Goal: Task Accomplishment & Management: Complete application form

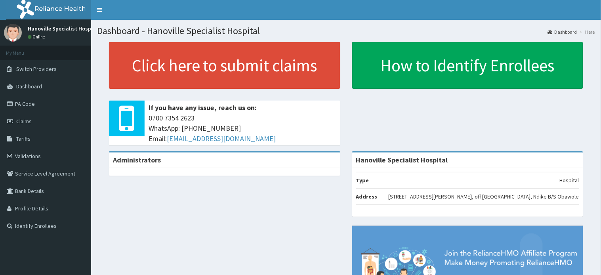
click at [33, 113] on link "Claims" at bounding box center [45, 121] width 91 height 17
click at [34, 118] on link "Claims" at bounding box center [45, 121] width 91 height 17
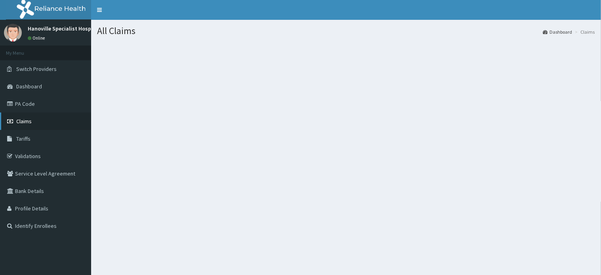
click at [30, 121] on span "Claims" at bounding box center [23, 121] width 15 height 7
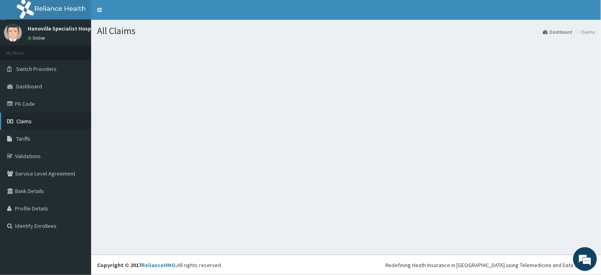
click at [22, 123] on span "Claims" at bounding box center [23, 121] width 15 height 7
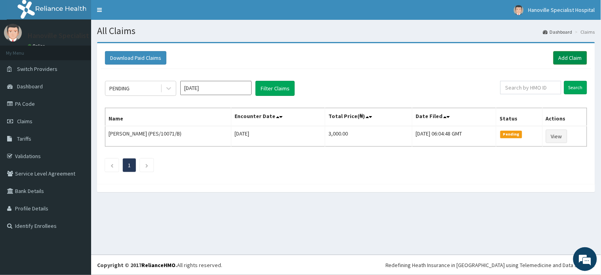
click at [571, 58] on link "Add Claim" at bounding box center [570, 57] width 34 height 13
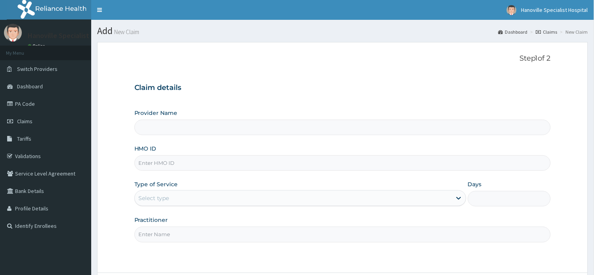
type input "Hanoville Specialist Hospital"
click at [330, 163] on input "HMO ID" at bounding box center [342, 162] width 416 height 15
type input "3"
type input "SSS/10117/A"
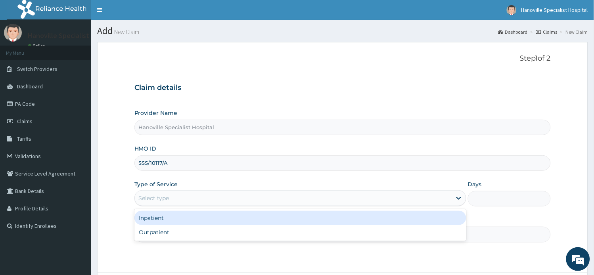
click at [195, 201] on div "Select type" at bounding box center [293, 198] width 317 height 13
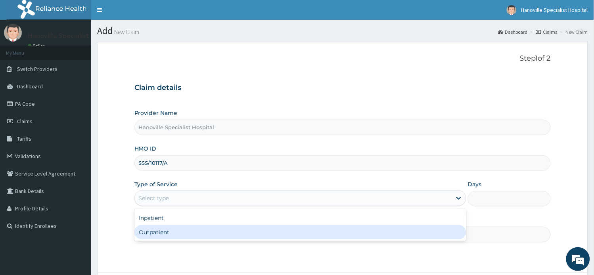
click at [172, 235] on div "Outpatient" at bounding box center [300, 232] width 332 height 14
type input "1"
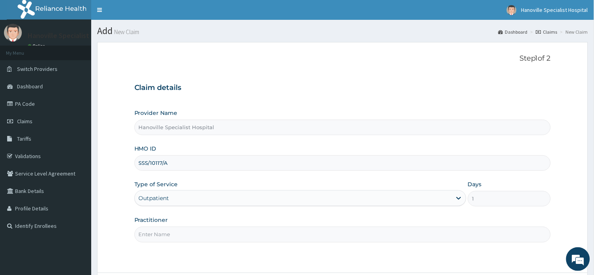
click at [172, 235] on input "Practitioner" at bounding box center [342, 234] width 416 height 15
type input "[PERSON_NAME]"
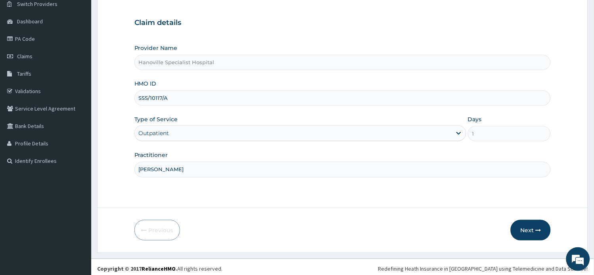
scroll to position [69, 0]
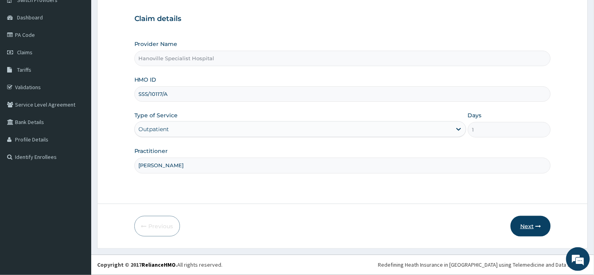
click at [539, 224] on icon "button" at bounding box center [538, 226] width 6 height 6
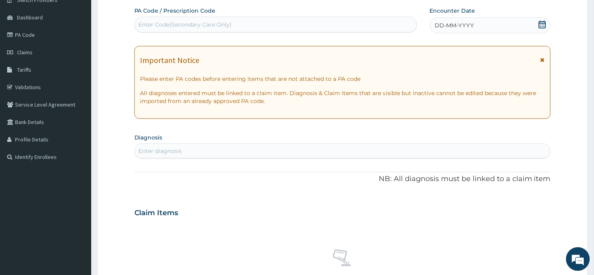
click at [229, 145] on div "Enter diagnosis" at bounding box center [343, 151] width 416 height 13
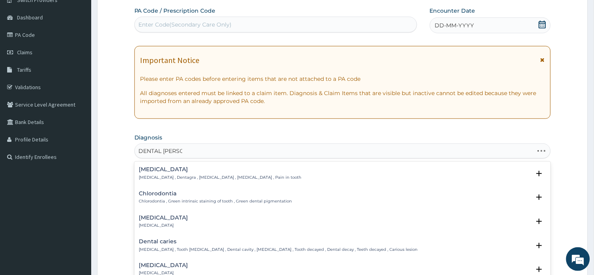
type input "[MEDICAL_DATA]"
click at [260, 246] on div "[MEDICAL_DATA] [MEDICAL_DATA] , Tooth [MEDICAL_DATA] , Dental cavity , [MEDICAL…" at bounding box center [278, 246] width 279 height 14
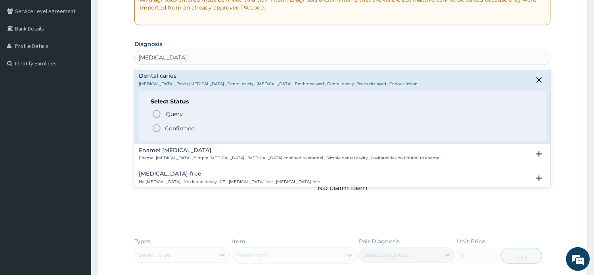
scroll to position [175, 0]
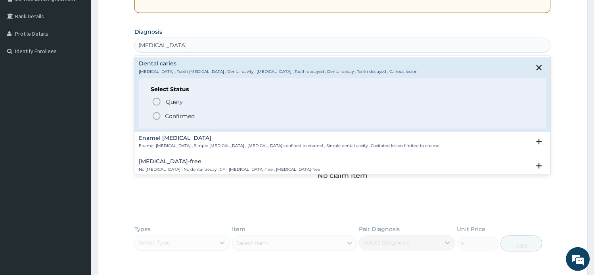
click at [156, 113] on icon "status option filled" at bounding box center [157, 116] width 10 height 10
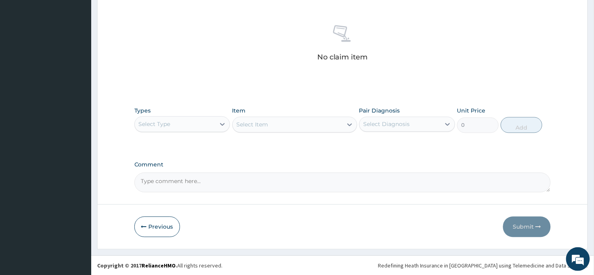
scroll to position [296, 0]
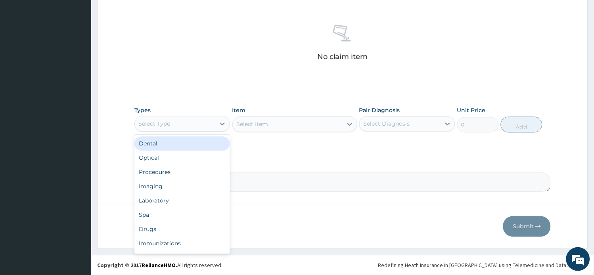
click at [210, 128] on div "Select Type" at bounding box center [175, 124] width 81 height 13
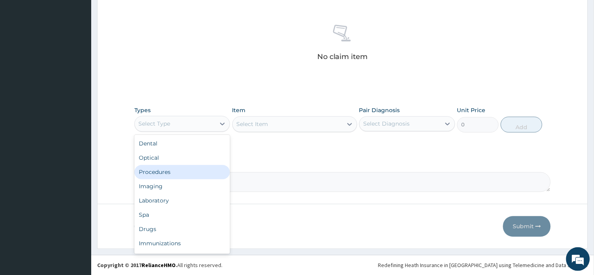
click at [187, 171] on div "Procedures" at bounding box center [182, 172] width 96 height 14
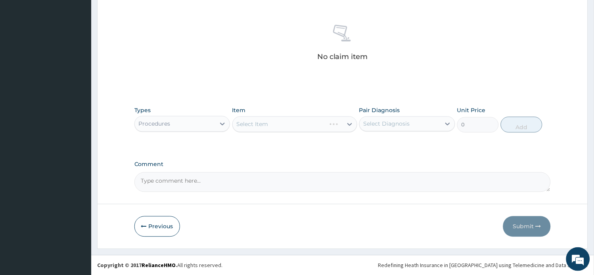
click at [270, 121] on div "Select Item" at bounding box center [294, 124] width 125 height 16
click at [349, 122] on div "Select Item" at bounding box center [294, 124] width 125 height 16
click at [349, 127] on icon at bounding box center [349, 124] width 8 height 8
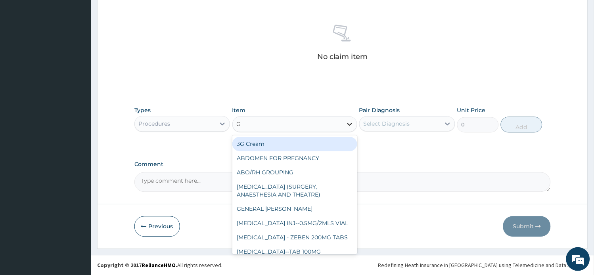
type input "GP"
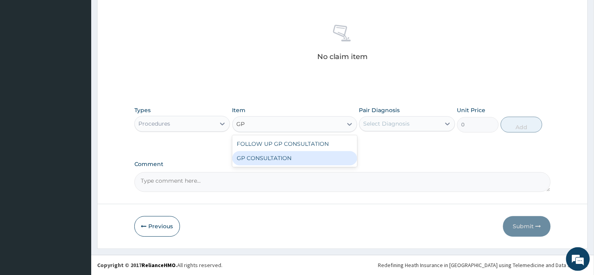
click at [327, 163] on div "GP CONSULTATION" at bounding box center [294, 158] width 125 height 14
type input "2000"
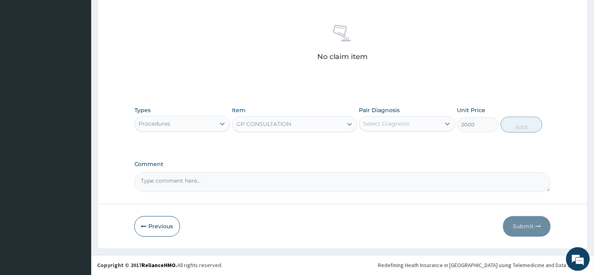
click at [393, 121] on div "Select Diagnosis" at bounding box center [386, 124] width 46 height 8
click at [365, 143] on input "checkbox" at bounding box center [366, 143] width 5 height 5
checkbox input "true"
click at [525, 126] on button "Add" at bounding box center [521, 125] width 42 height 16
type input "0"
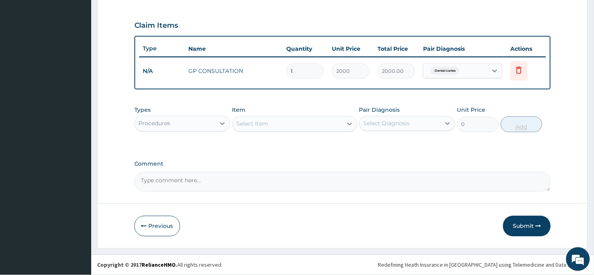
scroll to position [258, 0]
click at [222, 124] on icon at bounding box center [222, 124] width 5 height 3
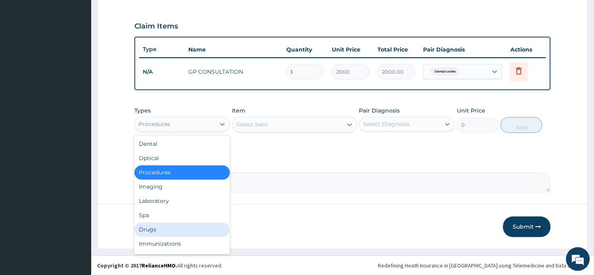
click at [159, 223] on div "Drugs" at bounding box center [182, 230] width 96 height 14
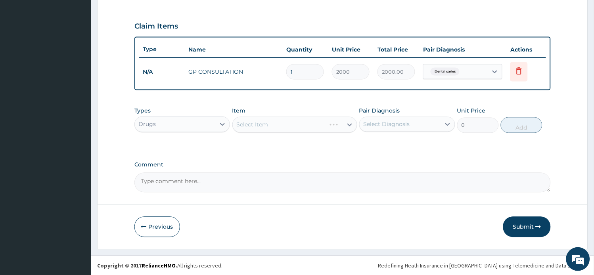
click at [344, 121] on div "Select Item" at bounding box center [294, 125] width 125 height 16
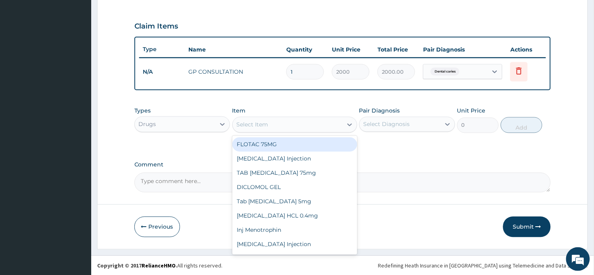
click at [344, 121] on div at bounding box center [349, 125] width 14 height 14
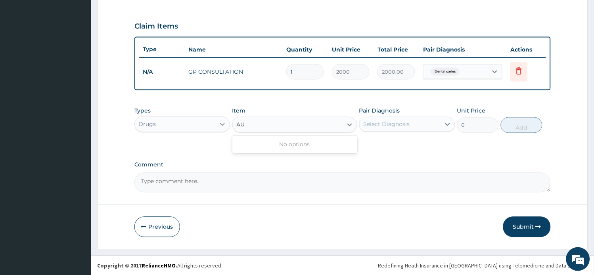
type input "AU"
click at [224, 117] on div at bounding box center [222, 124] width 14 height 14
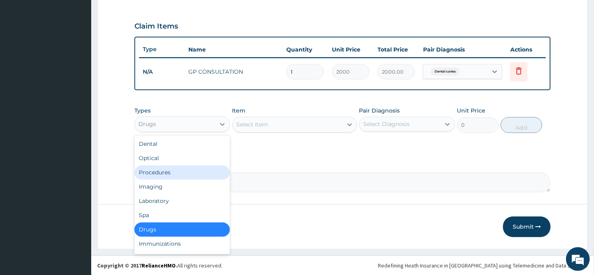
click at [174, 174] on div "Procedures" at bounding box center [182, 173] width 96 height 14
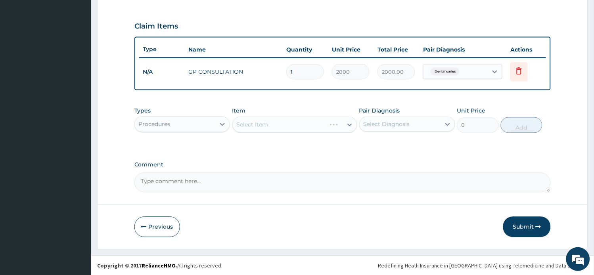
click at [347, 124] on div "Select Item" at bounding box center [294, 125] width 125 height 16
click at [351, 124] on div "Select Item" at bounding box center [294, 125] width 125 height 16
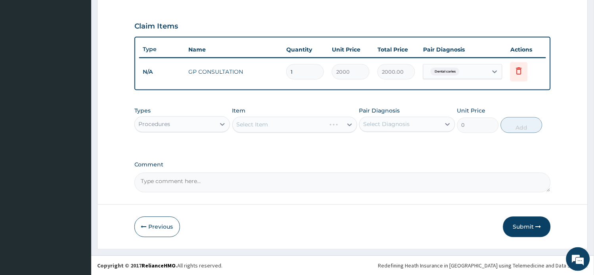
click at [348, 125] on div "Select Item" at bounding box center [294, 125] width 125 height 16
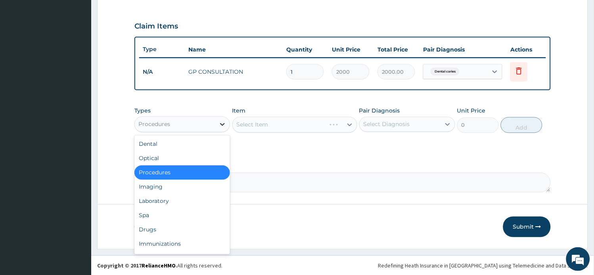
click at [222, 122] on icon at bounding box center [222, 124] width 8 height 8
click at [164, 196] on div "Laboratory" at bounding box center [182, 201] width 96 height 14
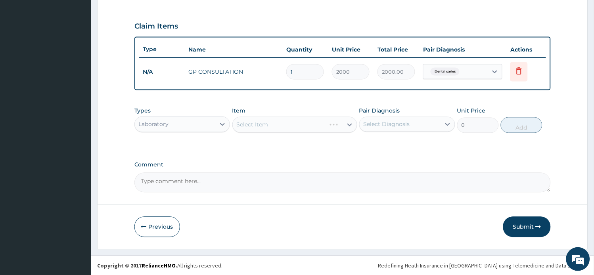
click at [334, 120] on div "Select Item" at bounding box center [294, 125] width 125 height 16
click at [339, 123] on div "Select Item" at bounding box center [294, 125] width 125 height 16
click at [344, 124] on div "Select Item" at bounding box center [294, 125] width 125 height 16
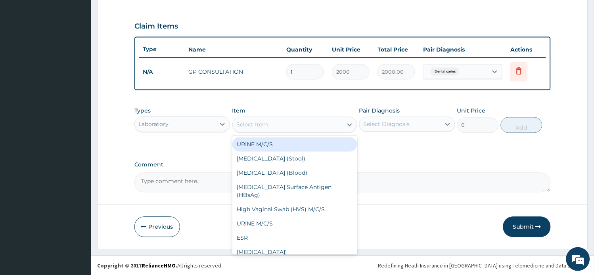
click at [335, 124] on div "Select Item" at bounding box center [288, 124] width 110 height 13
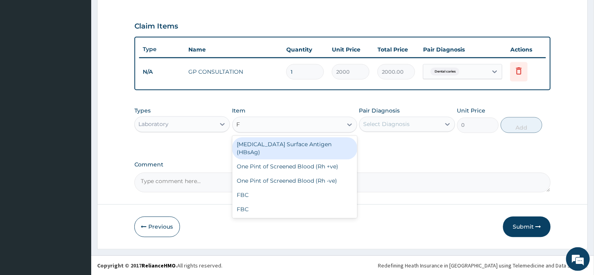
type input "FB"
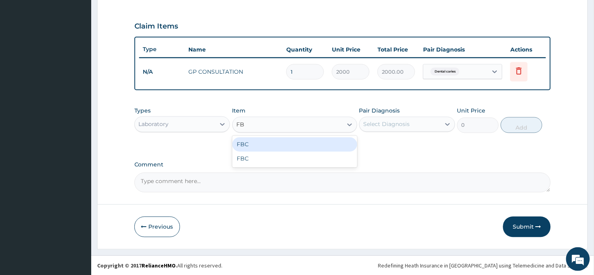
click at [321, 139] on div "FBC" at bounding box center [294, 144] width 125 height 14
type input "3000"
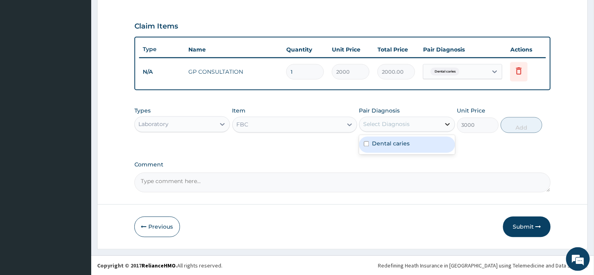
click at [447, 125] on icon at bounding box center [447, 124] width 5 height 3
click at [364, 143] on input "checkbox" at bounding box center [366, 143] width 5 height 5
checkbox input "true"
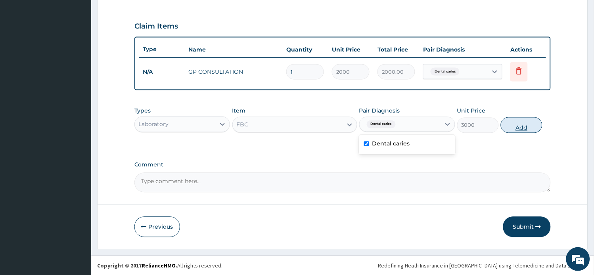
click at [522, 120] on button "Add" at bounding box center [521, 125] width 42 height 16
type input "0"
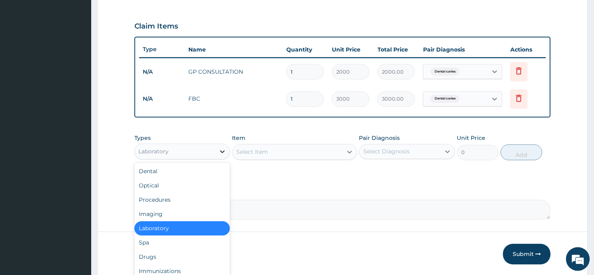
click at [223, 152] on icon at bounding box center [222, 152] width 5 height 3
click at [171, 196] on div "Procedures" at bounding box center [182, 200] width 96 height 14
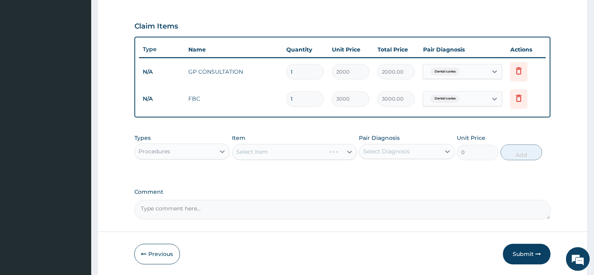
click at [287, 144] on div "Select Item" at bounding box center [294, 152] width 125 height 16
click at [302, 156] on div "Select Item" at bounding box center [294, 152] width 125 height 16
click at [302, 156] on div "Select Item" at bounding box center [288, 152] width 110 height 13
type input "AUG"
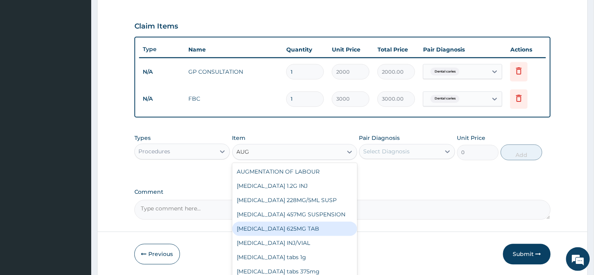
click at [303, 226] on div "[MEDICAL_DATA] 625MG TAB" at bounding box center [294, 229] width 125 height 14
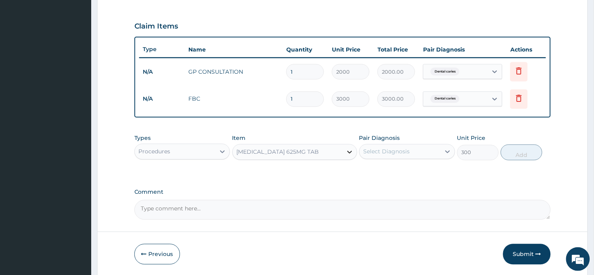
click at [351, 149] on icon at bounding box center [349, 152] width 8 height 8
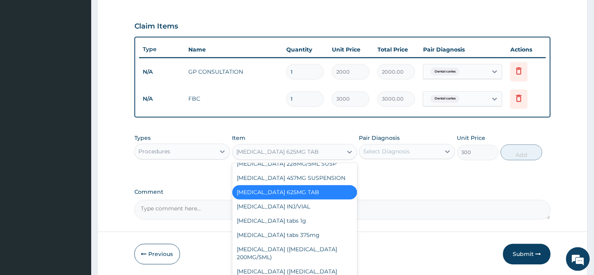
scroll to position [1669, 0]
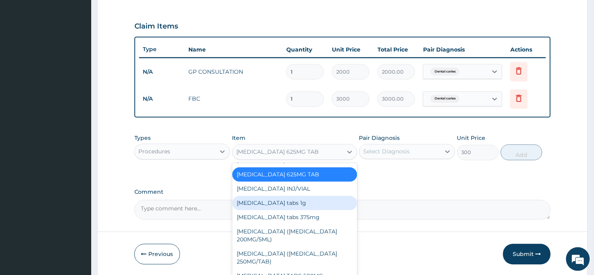
click at [285, 196] on div "[MEDICAL_DATA] tabs 1g" at bounding box center [294, 203] width 125 height 14
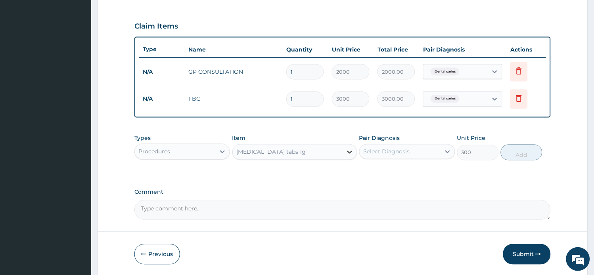
click at [347, 153] on icon at bounding box center [349, 152] width 8 height 8
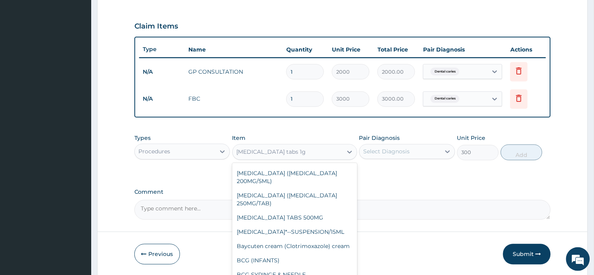
scroll to position [1733, 0]
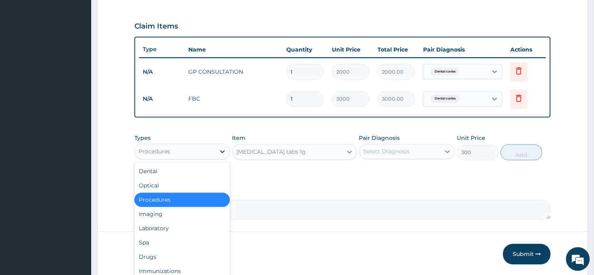
click at [223, 151] on icon at bounding box center [222, 152] width 5 height 3
click at [170, 256] on div "Drugs" at bounding box center [182, 257] width 96 height 14
type input "0"
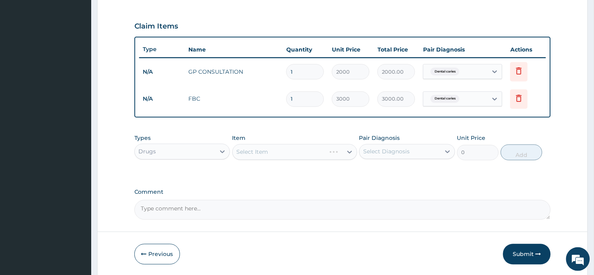
click at [285, 156] on div "Select Item" at bounding box center [294, 152] width 125 height 16
click at [307, 158] on div "Select Item" at bounding box center [294, 152] width 125 height 16
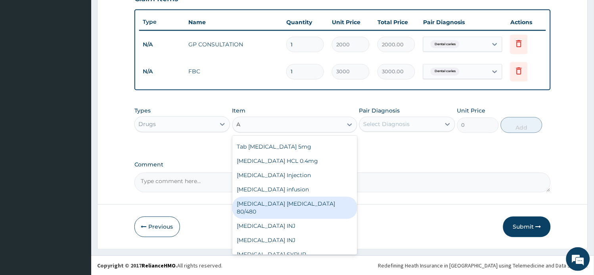
scroll to position [41, 0]
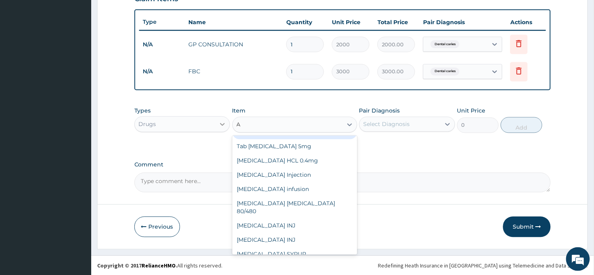
type input "A"
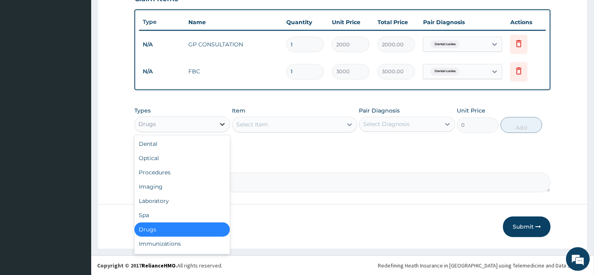
click at [223, 123] on icon at bounding box center [222, 124] width 8 height 8
click at [181, 169] on div "Procedures" at bounding box center [182, 173] width 96 height 14
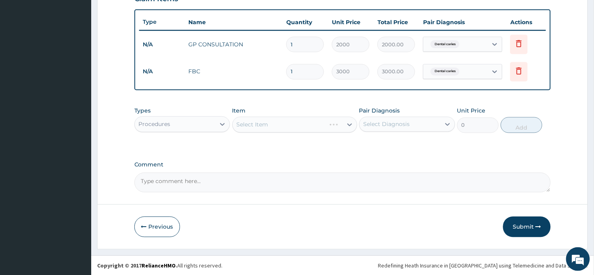
click at [350, 123] on div "Select Item" at bounding box center [294, 125] width 125 height 16
click at [352, 121] on icon at bounding box center [349, 125] width 8 height 8
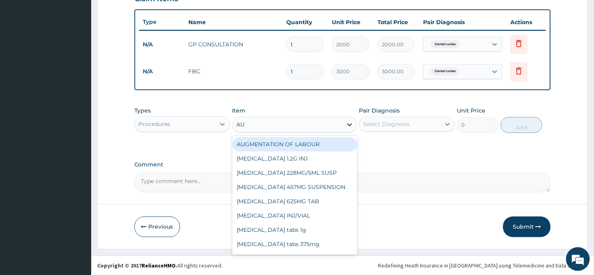
type input "AUG"
click at [316, 145] on div "AUGMENTATION OF LABOUR" at bounding box center [294, 144] width 125 height 14
type input "15000"
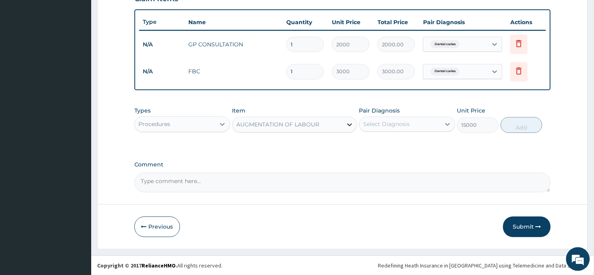
click at [350, 124] on icon at bounding box center [349, 125] width 5 height 3
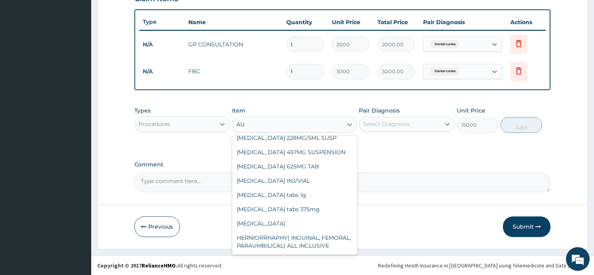
scroll to position [0, 0]
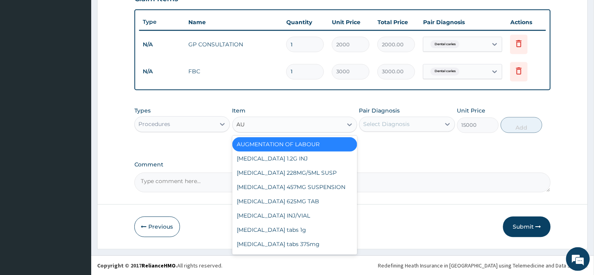
type input "AUG"
click at [320, 174] on div "[MEDICAL_DATA] 228MG/5ML SUSP" at bounding box center [294, 173] width 125 height 14
type input "3200"
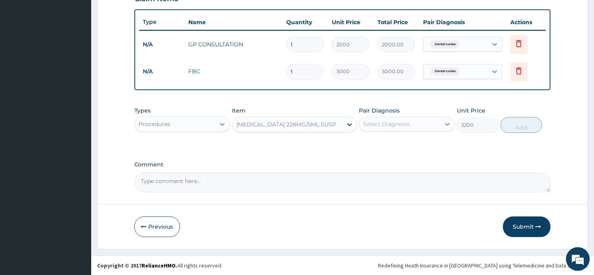
click at [350, 124] on icon at bounding box center [349, 125] width 8 height 8
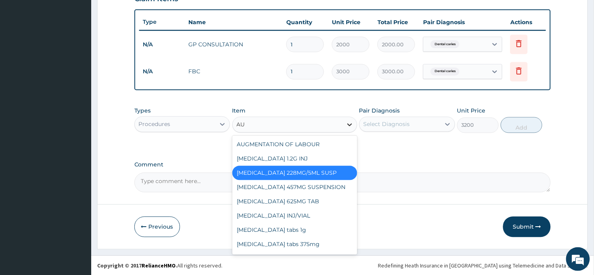
type input "AUG"
click at [307, 185] on div "[MEDICAL_DATA] 457MG SUSPENSION" at bounding box center [294, 187] width 125 height 14
type input "3500"
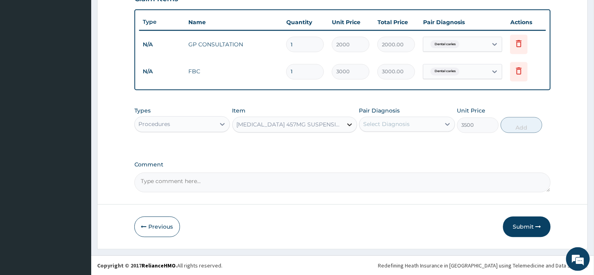
click at [354, 124] on div at bounding box center [349, 125] width 14 height 14
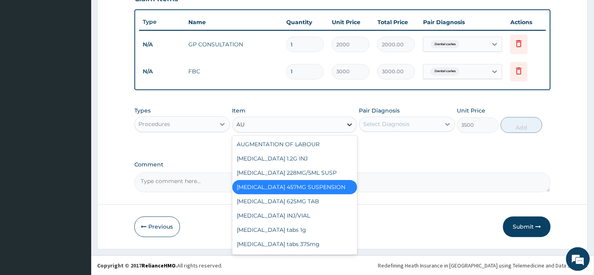
type input "AUG"
click at [280, 198] on div "[MEDICAL_DATA] 625MG TAB" at bounding box center [294, 202] width 125 height 14
type input "300"
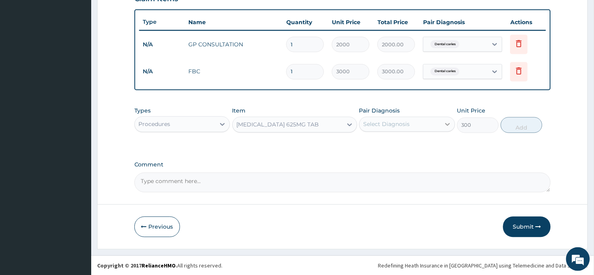
click at [447, 123] on icon at bounding box center [447, 124] width 8 height 8
click at [427, 149] on div "Dental caries" at bounding box center [407, 145] width 96 height 16
checkbox input "true"
click at [530, 125] on button "Add" at bounding box center [521, 125] width 42 height 16
type input "0"
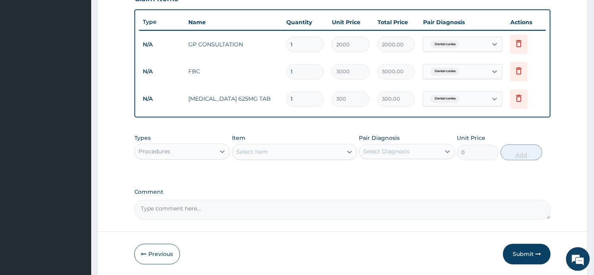
type input "0.00"
type input "1"
type input "300.00"
type input "15"
type input "4500.00"
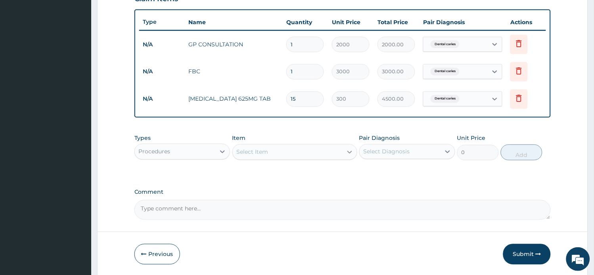
type input "15"
click at [347, 151] on icon at bounding box center [349, 152] width 5 height 3
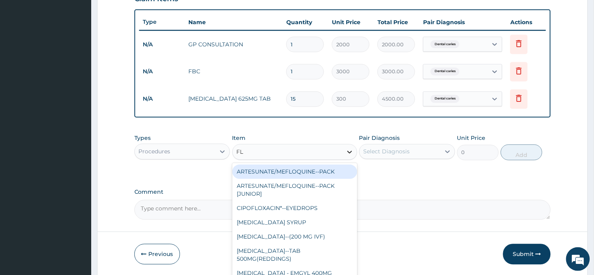
type input "FLA"
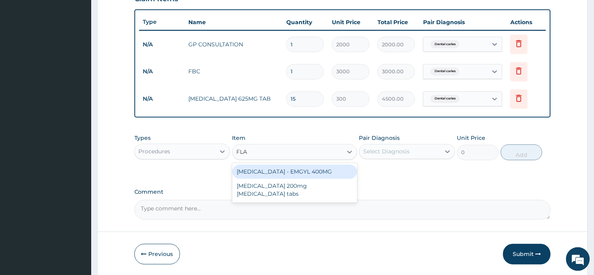
click at [328, 168] on div "[MEDICAL_DATA] - EMGYL 400MG" at bounding box center [294, 172] width 125 height 14
type input "20"
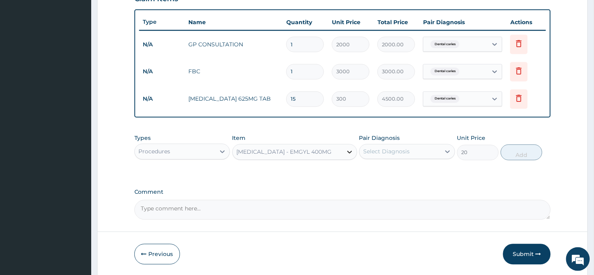
click at [351, 151] on icon at bounding box center [349, 152] width 5 height 3
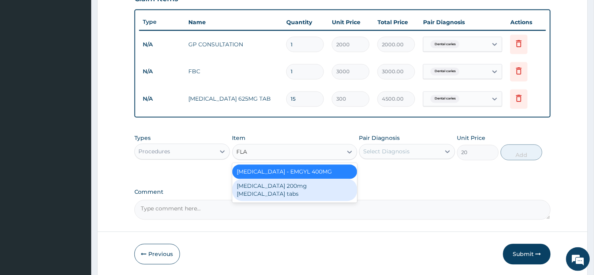
type input "FLA"
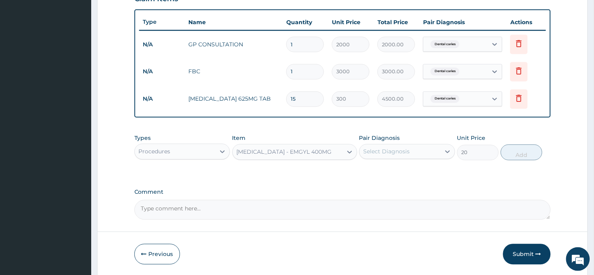
click at [343, 195] on label "Comment" at bounding box center [342, 192] width 416 height 7
click at [343, 200] on textarea "Comment" at bounding box center [342, 210] width 416 height 20
click at [351, 150] on icon at bounding box center [349, 152] width 8 height 8
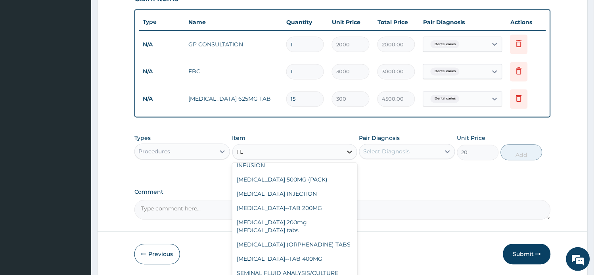
scroll to position [2, 0]
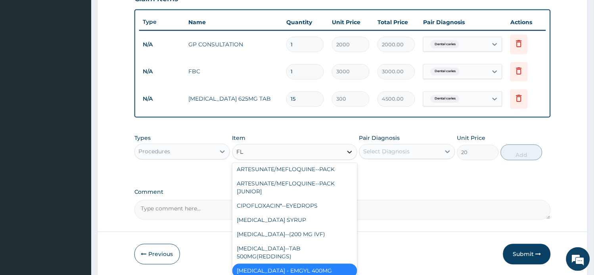
type input "FLA"
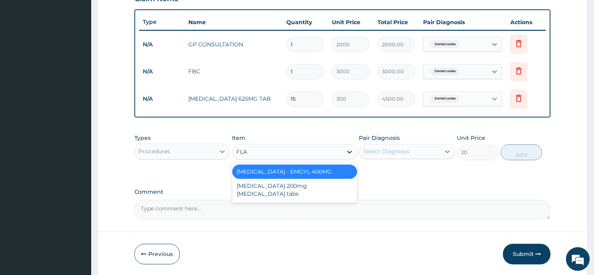
scroll to position [0, 0]
click at [334, 169] on div "[MEDICAL_DATA] - EMGYL 400MG" at bounding box center [294, 172] width 125 height 14
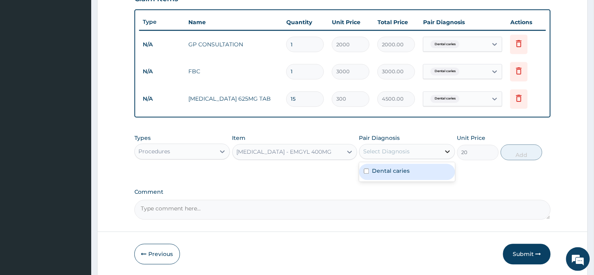
click at [446, 151] on icon at bounding box center [447, 152] width 5 height 3
click at [366, 169] on input "checkbox" at bounding box center [366, 171] width 5 height 5
checkbox input "true"
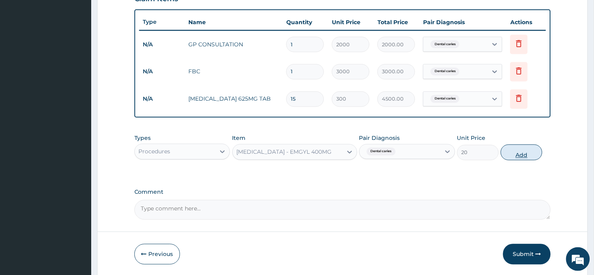
click at [525, 155] on button "Add" at bounding box center [521, 153] width 42 height 16
type input "0"
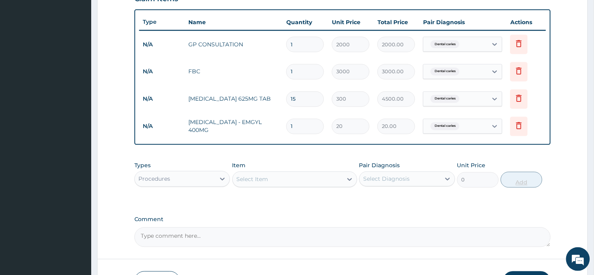
type input "0.00"
type input "2"
type input "40.00"
type input "20"
type input "400.00"
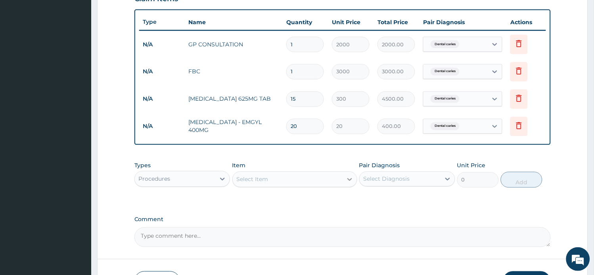
type input "20"
click at [350, 180] on icon at bounding box center [349, 179] width 5 height 3
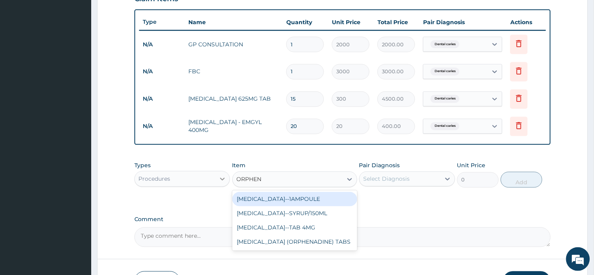
type input "ORPHEN"
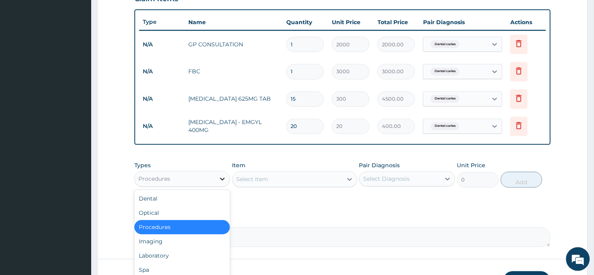
click at [224, 178] on icon at bounding box center [222, 179] width 5 height 3
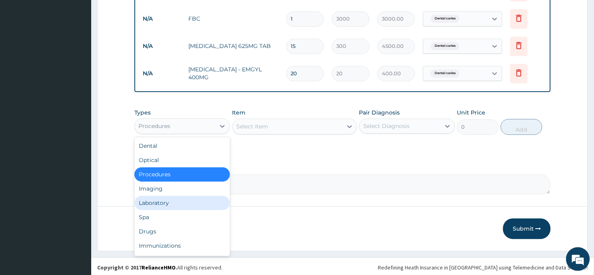
scroll to position [341, 0]
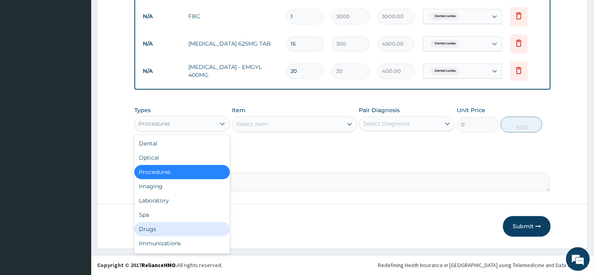
click at [189, 229] on div "Drugs" at bounding box center [182, 229] width 96 height 14
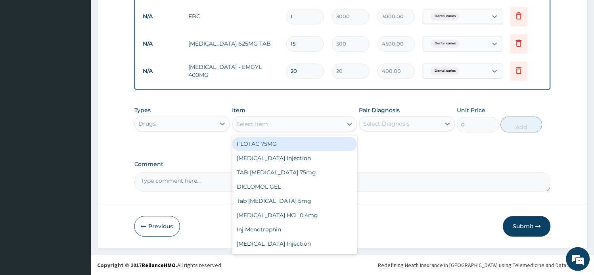
click at [294, 132] on div "Select Item" at bounding box center [294, 124] width 125 height 16
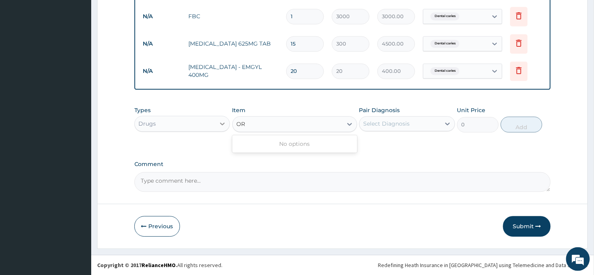
type input "OR"
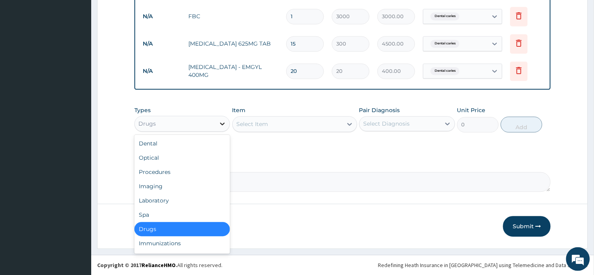
click at [224, 120] on icon at bounding box center [222, 124] width 8 height 8
click at [187, 168] on div "Procedures" at bounding box center [182, 172] width 96 height 14
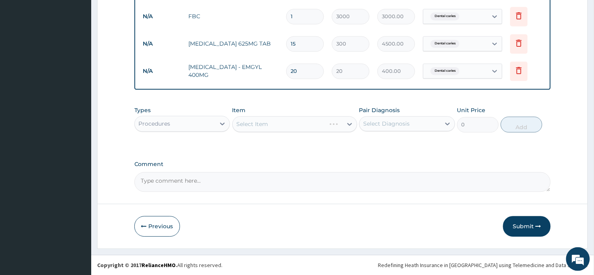
click at [349, 122] on div "Select Item" at bounding box center [294, 124] width 125 height 16
click at [350, 125] on icon at bounding box center [349, 124] width 5 height 3
type input "0"
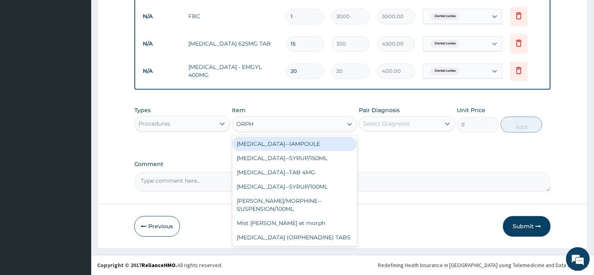
type input "ORPHE"
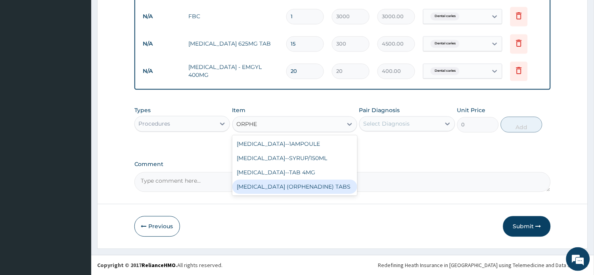
click at [280, 184] on div "[MEDICAL_DATA] (ORPHENADINE) TABS" at bounding box center [294, 186] width 125 height 14
type input "10"
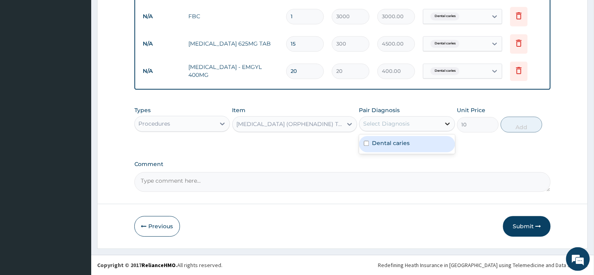
click at [446, 123] on icon at bounding box center [447, 123] width 5 height 3
click at [368, 141] on input "checkbox" at bounding box center [366, 143] width 5 height 5
checkbox input "true"
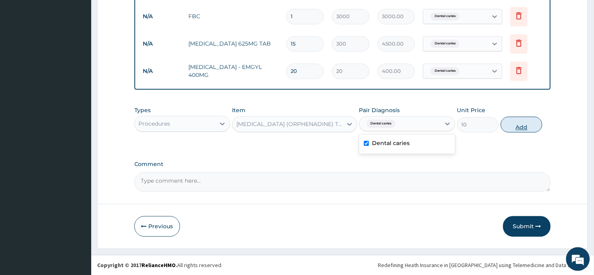
click at [524, 124] on button "Add" at bounding box center [521, 124] width 42 height 16
type input "0"
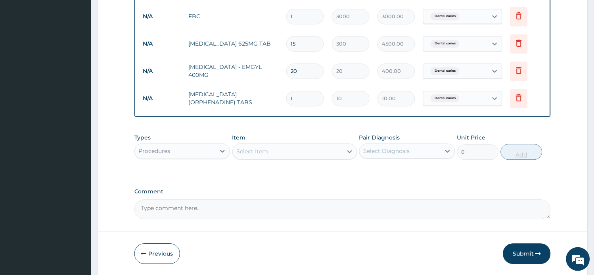
type input "0.00"
type input "1"
type input "10.00"
type input "0.00"
type input "2"
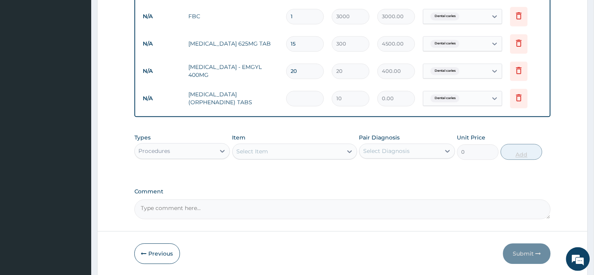
type input "20.00"
type input "20"
type input "200.00"
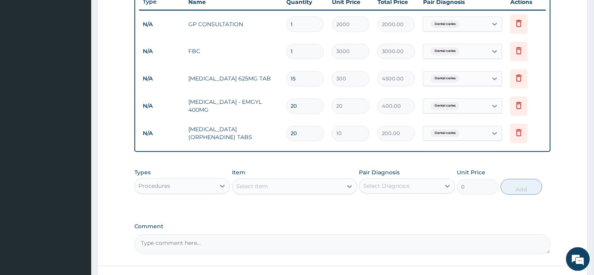
scroll to position [368, 0]
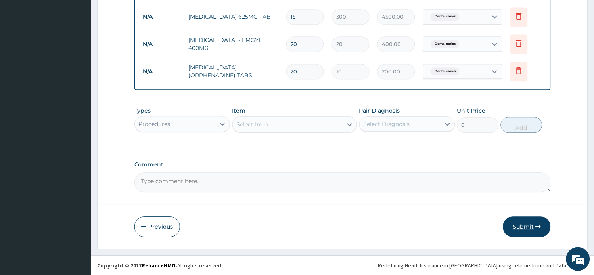
type input "20"
click at [532, 224] on button "Submit" at bounding box center [527, 226] width 48 height 21
click at [524, 224] on button "Submit" at bounding box center [527, 226] width 48 height 21
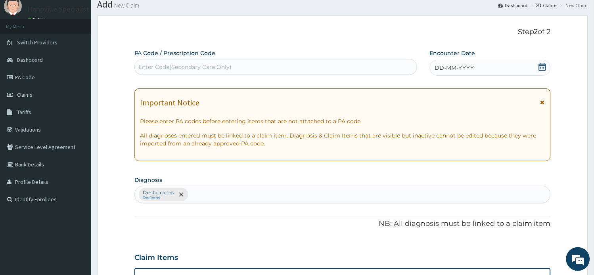
scroll to position [0, 0]
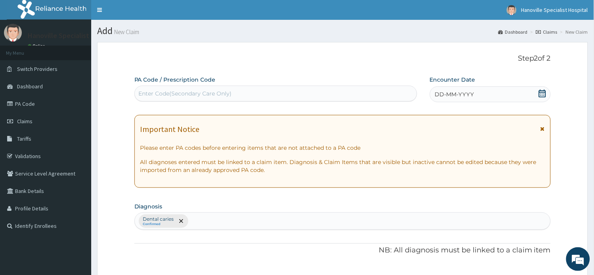
click at [544, 94] on icon at bounding box center [541, 94] width 7 height 8
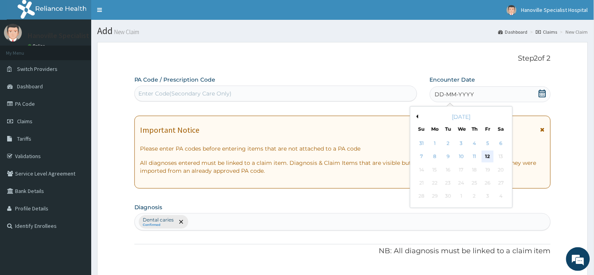
click at [485, 158] on div "12" at bounding box center [487, 157] width 12 height 12
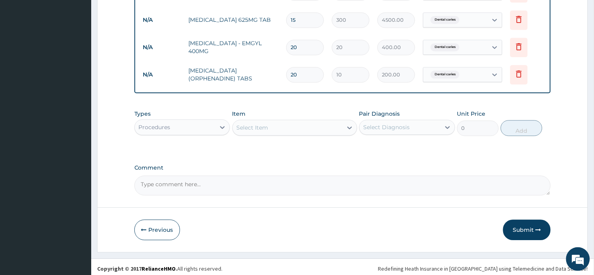
scroll to position [368, 0]
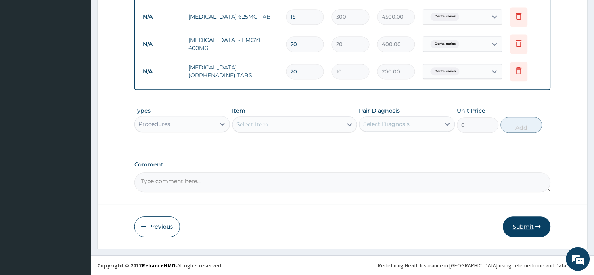
click at [519, 225] on button "Submit" at bounding box center [527, 226] width 48 height 21
